Goal: Information Seeking & Learning: Learn about a topic

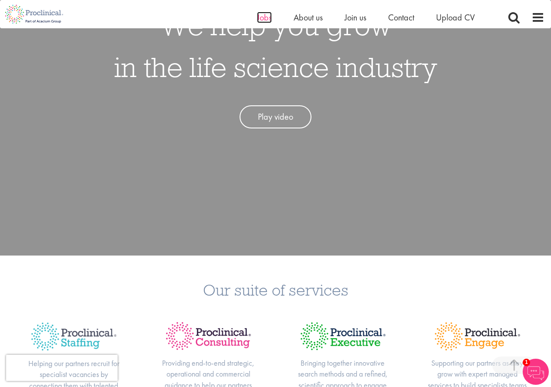
click at [266, 17] on span "Jobs" at bounding box center [264, 17] width 15 height 11
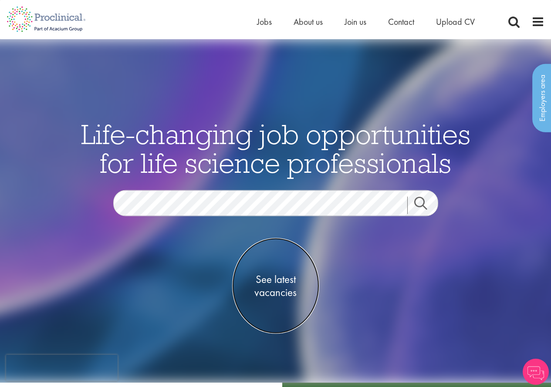
click at [269, 279] on span "See latest vacancies" at bounding box center [275, 286] width 87 height 26
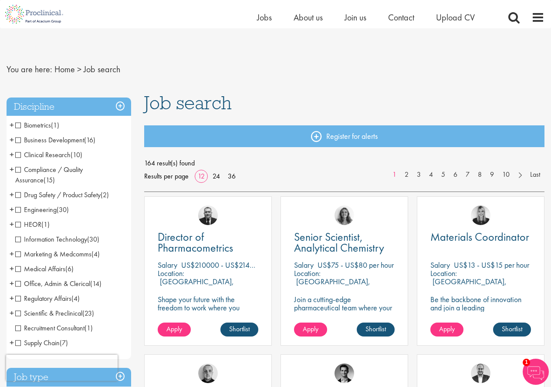
scroll to position [44, 0]
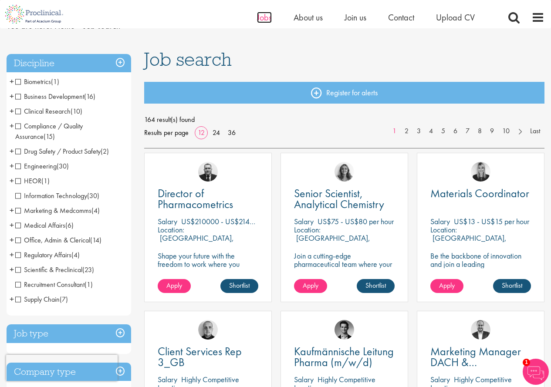
click at [265, 17] on span "Jobs" at bounding box center [264, 17] width 15 height 11
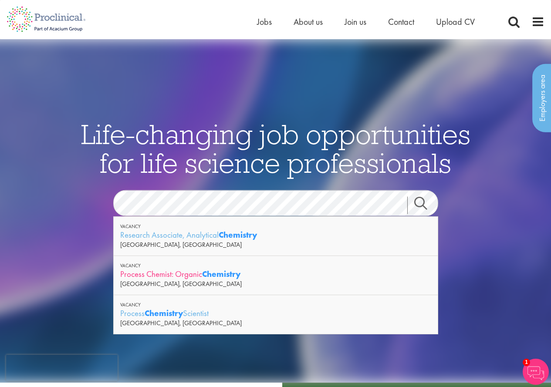
click at [279, 276] on div "Process Chemist: Organic Chemistry" at bounding box center [275, 274] width 311 height 11
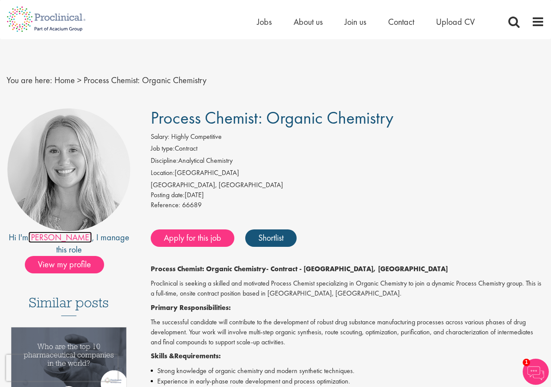
click at [55, 239] on link "Shannon" at bounding box center [60, 237] width 64 height 11
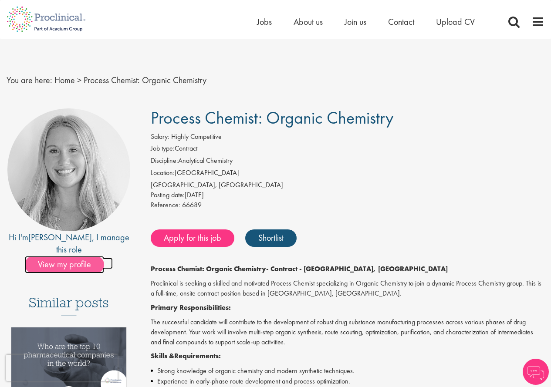
click at [81, 256] on span "View my profile" at bounding box center [64, 264] width 79 height 17
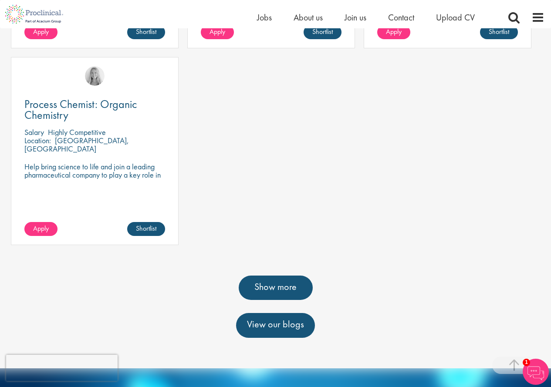
scroll to position [435, 0]
